Goal: Register for event/course

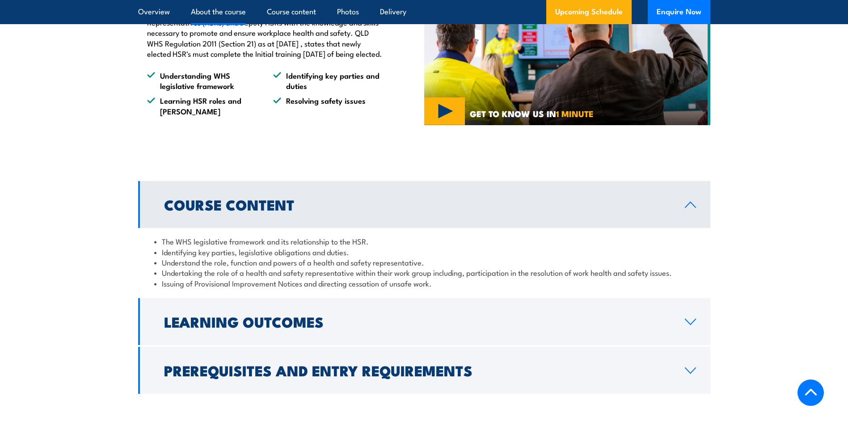
scroll to position [938, 0]
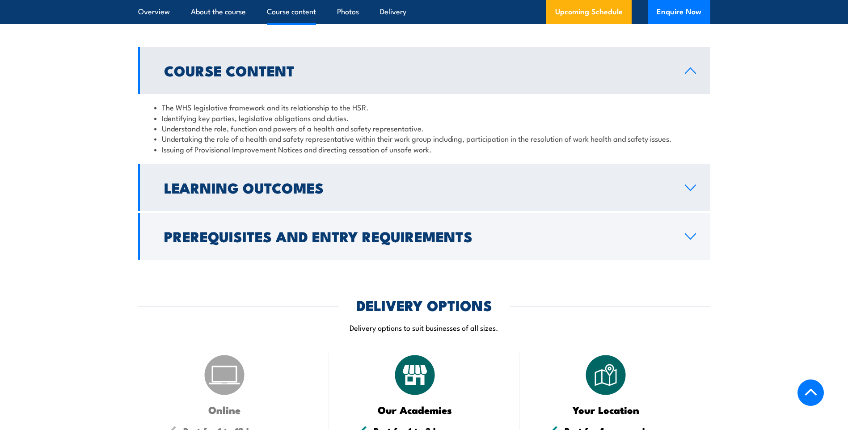
click at [356, 211] on link "Learning Outcomes" at bounding box center [424, 187] width 572 height 47
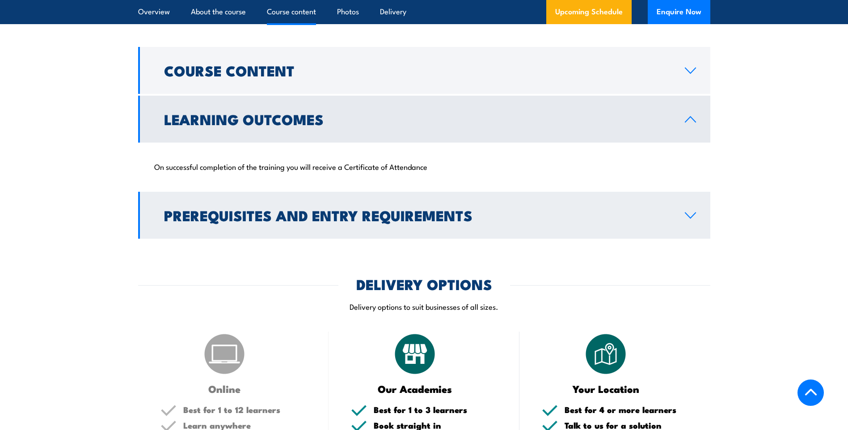
click at [353, 221] on h2 "Prerequisites and Entry Requirements" at bounding box center [417, 215] width 506 height 13
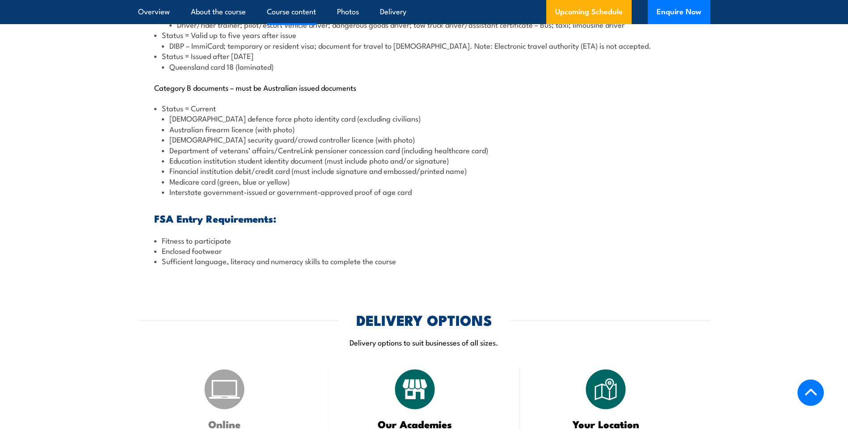
scroll to position [1653, 0]
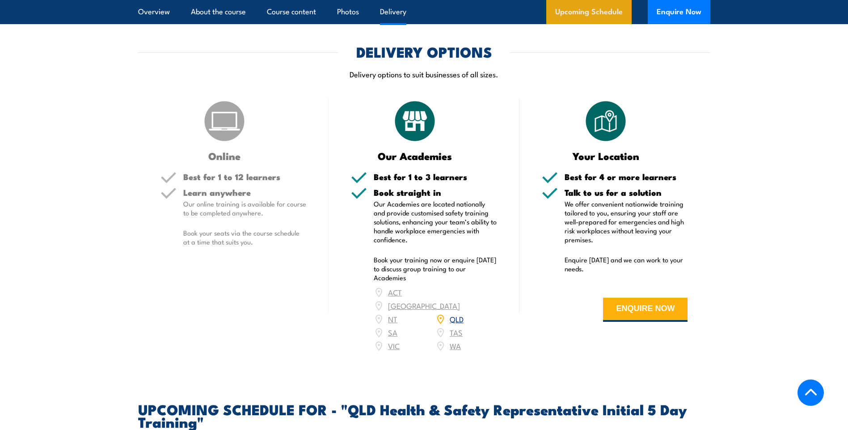
click at [608, 1] on link "Upcoming Schedule" at bounding box center [588, 12] width 85 height 24
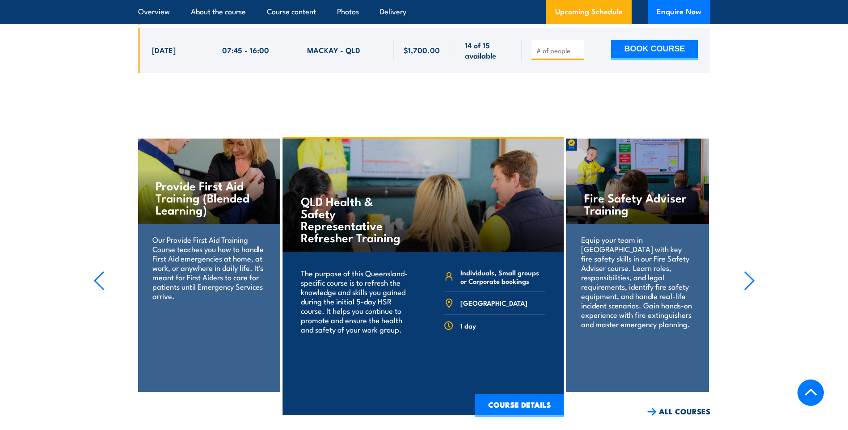
scroll to position [2589, 0]
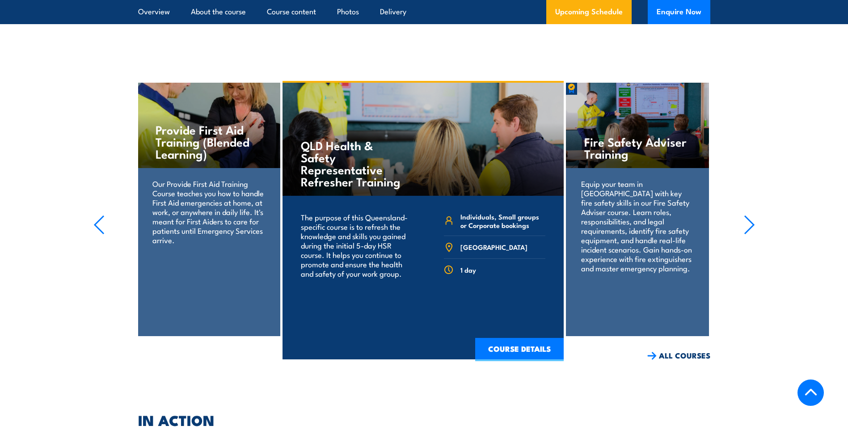
click at [746, 215] on icon "button" at bounding box center [749, 225] width 11 height 20
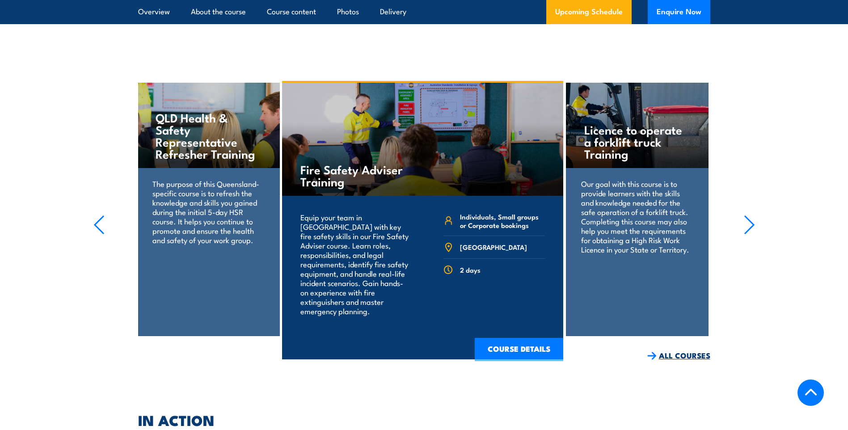
click at [705, 350] on link "ALL COURSES" at bounding box center [678, 355] width 63 height 10
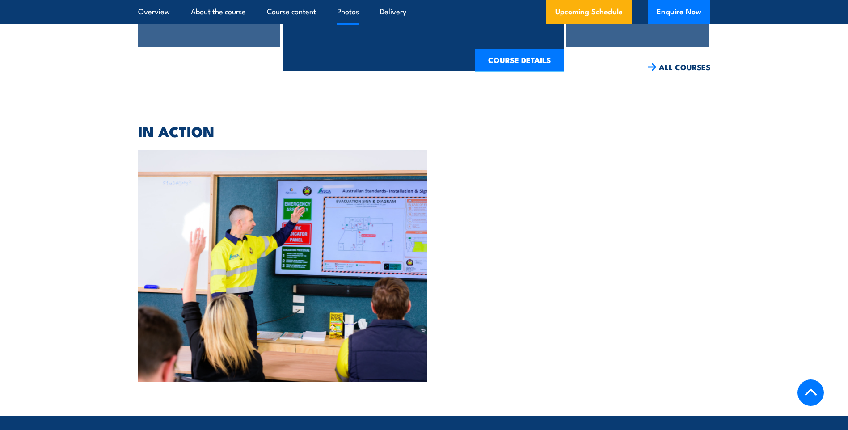
scroll to position [2547, 0]
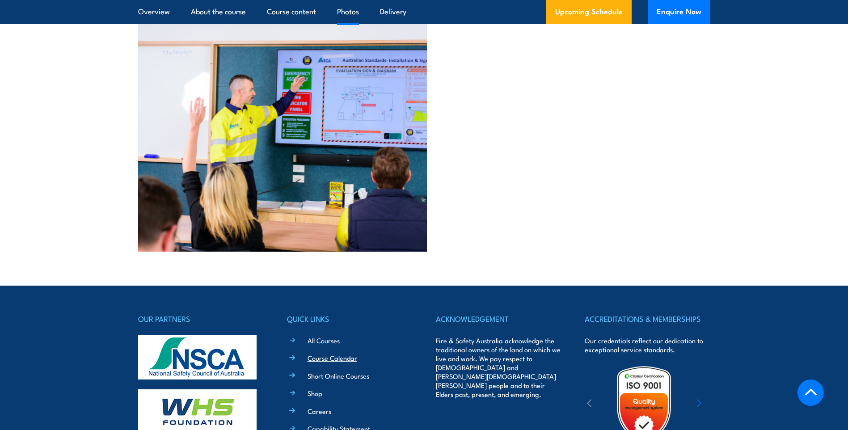
click at [328, 353] on link "Course Calendar" at bounding box center [332, 357] width 50 height 9
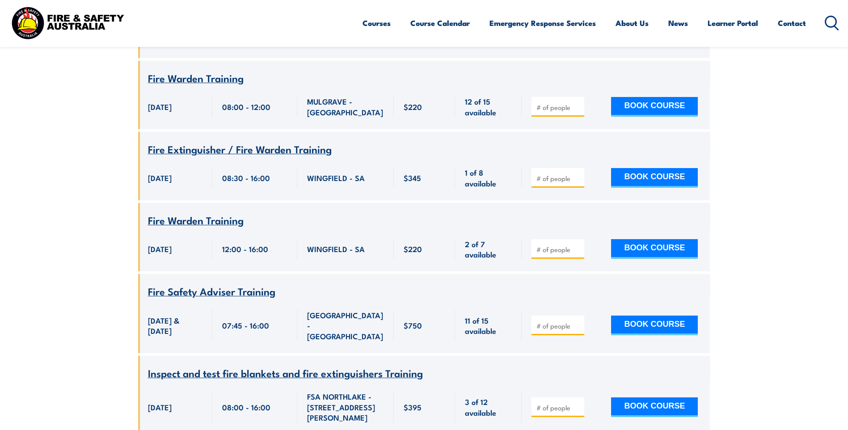
scroll to position [2458, 0]
